Goal: Transaction & Acquisition: Purchase product/service

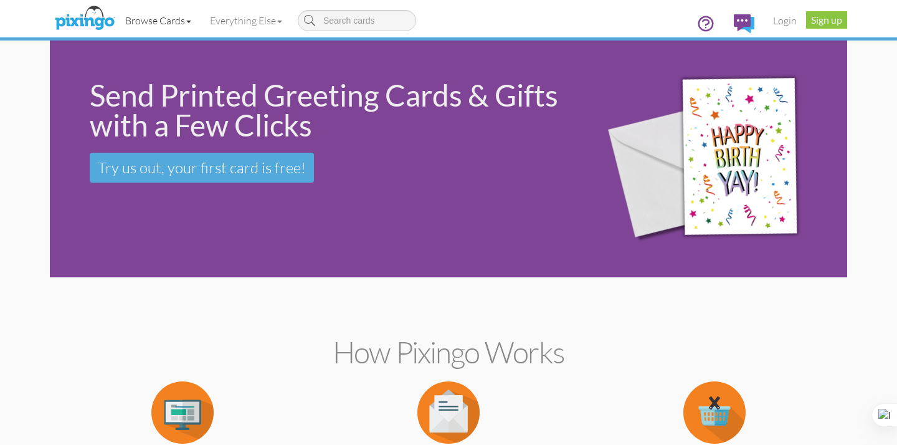
click at [186, 22] on link "Browse Cards" at bounding box center [158, 20] width 85 height 31
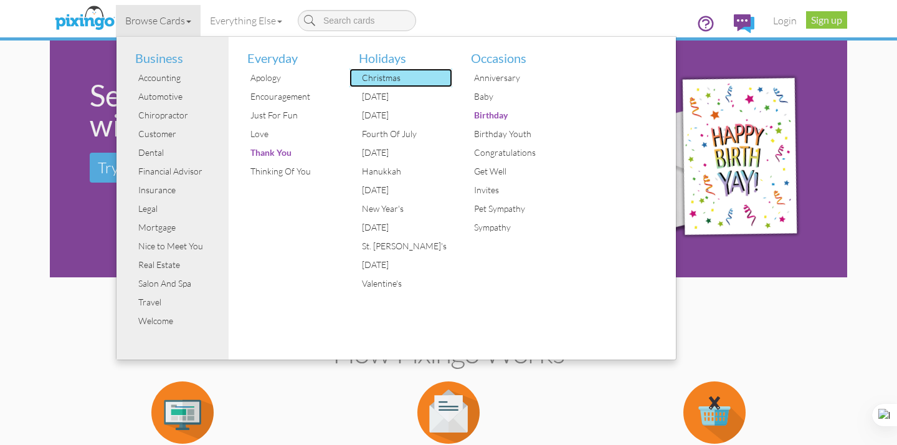
click at [403, 77] on div "Christmas" at bounding box center [405, 78] width 93 height 19
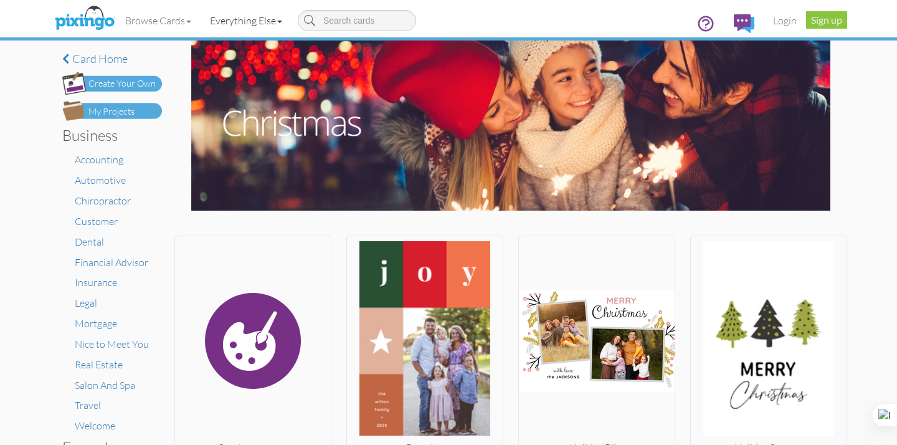
click at [250, 19] on link "Everything Else" at bounding box center [246, 20] width 91 height 31
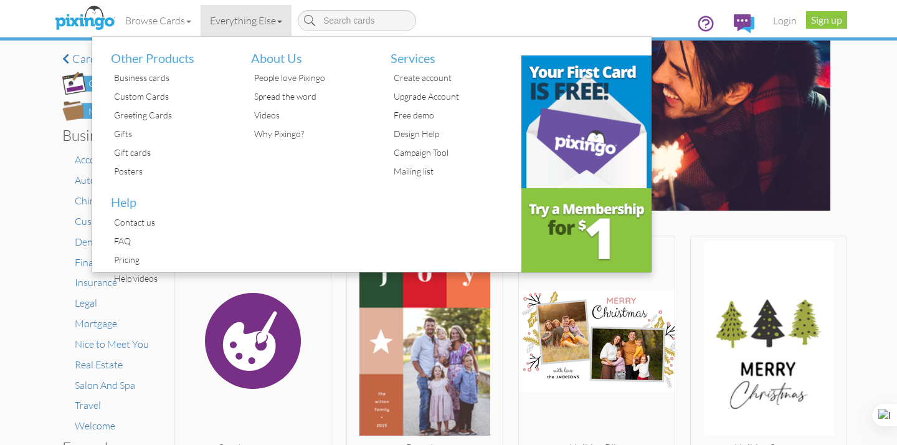
click at [6, 193] on div "× Card home Create Your Own My Projects Business Accounting Automotive Chiropra…" at bounding box center [448, 242] width 897 height 404
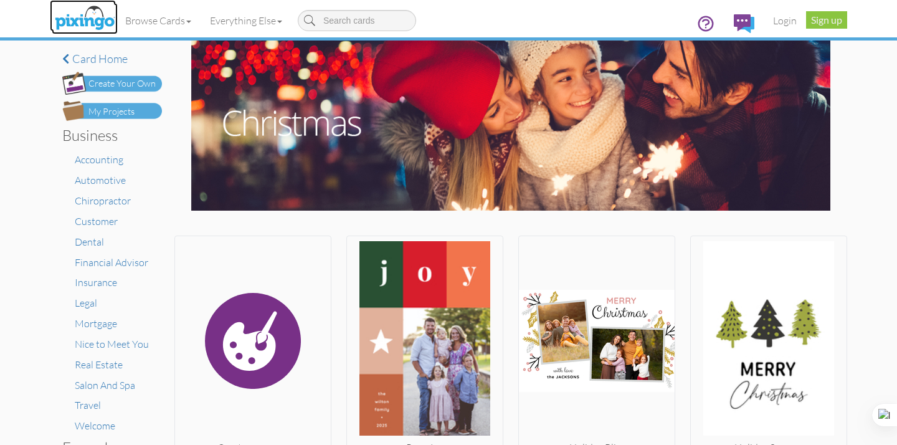
click at [80, 26] on img at bounding box center [85, 18] width 66 height 31
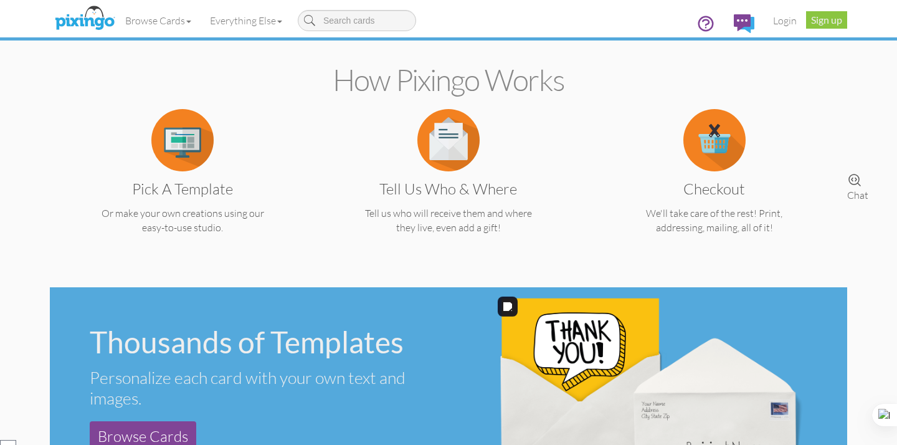
scroll to position [264, 0]
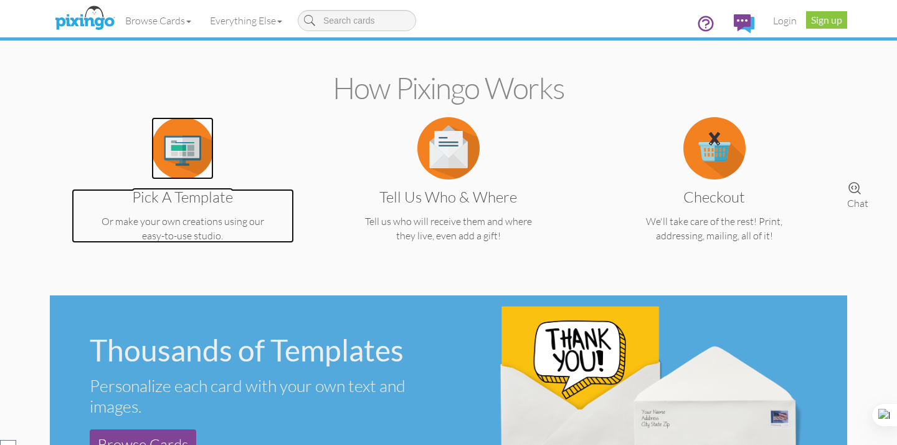
click at [199, 141] on img at bounding box center [182, 148] width 62 height 62
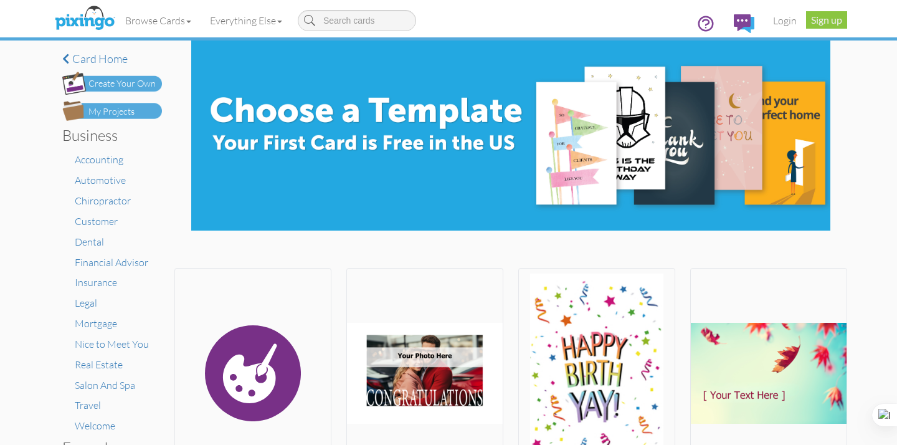
click at [116, 86] on div "Create Your Own" at bounding box center [121, 83] width 67 height 13
